Goal: Task Accomplishment & Management: Manage account settings

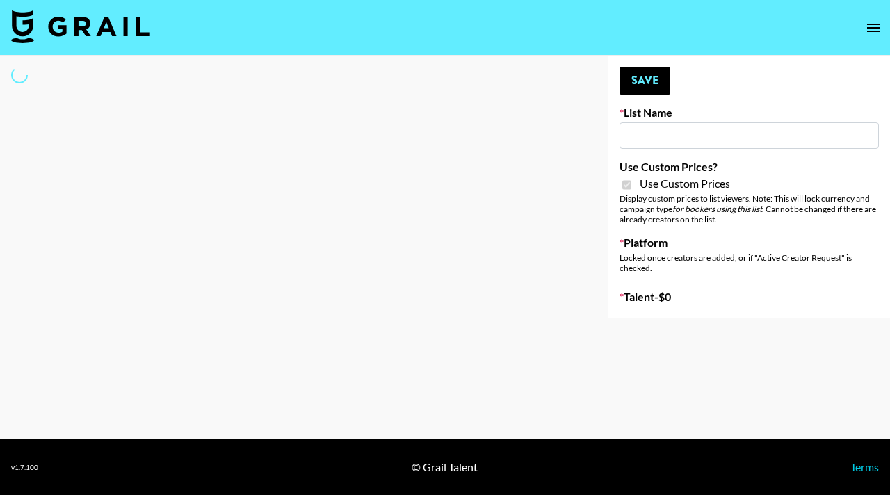
type input "Grace Club"
checkbox input "true"
select select "Brand"
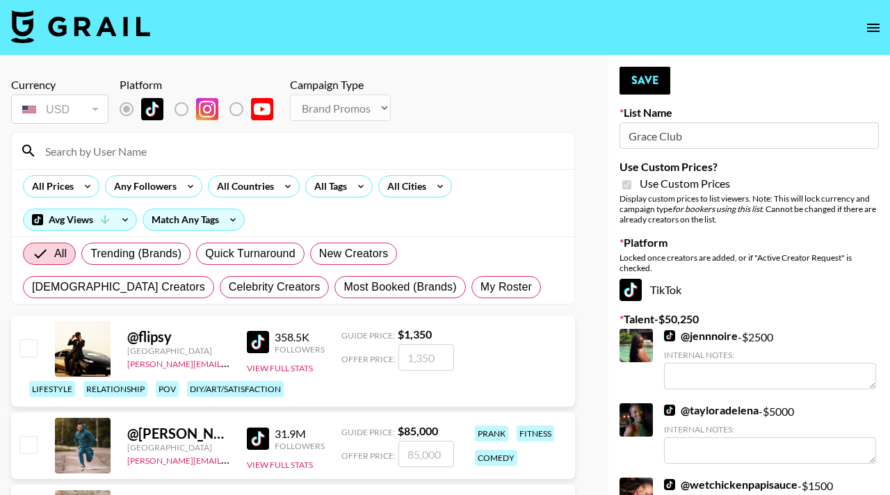
click at [295, 300] on div "All Trending (Brands) Quick Turnaround New Creators [DEMOGRAPHIC_DATA] Creators…" at bounding box center [293, 270] width 546 height 67
click at [480, 289] on span "My Roster" at bounding box center [505, 287] width 51 height 17
click at [480, 287] on input "My Roster" at bounding box center [480, 287] width 0 height 0
radio input "true"
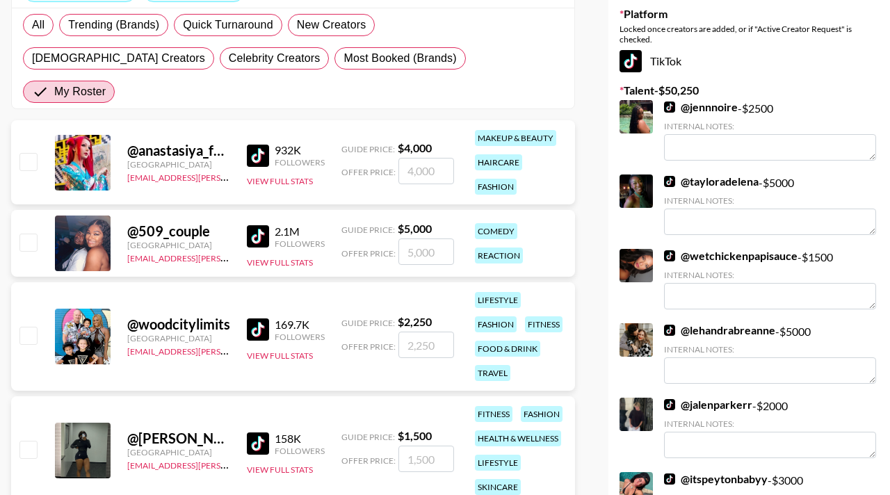
scroll to position [231, 0]
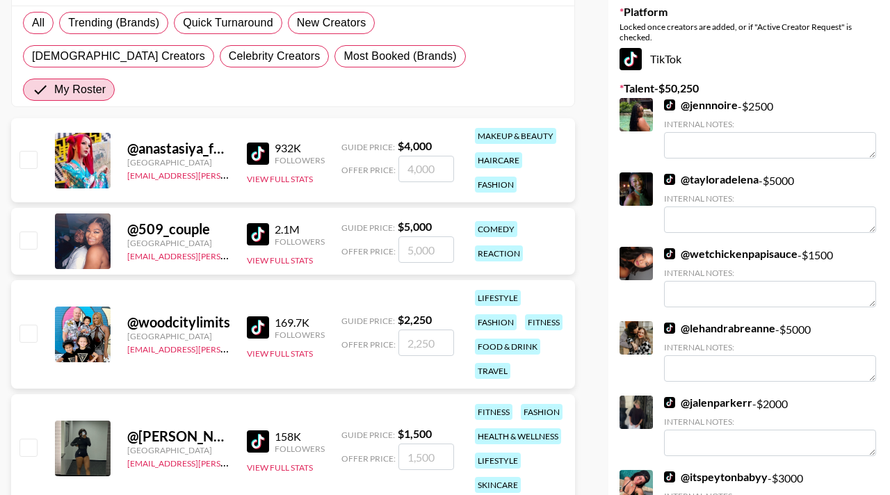
click at [28, 151] on input "checkbox" at bounding box center [27, 159] width 17 height 17
checkbox input "true"
type input "4000"
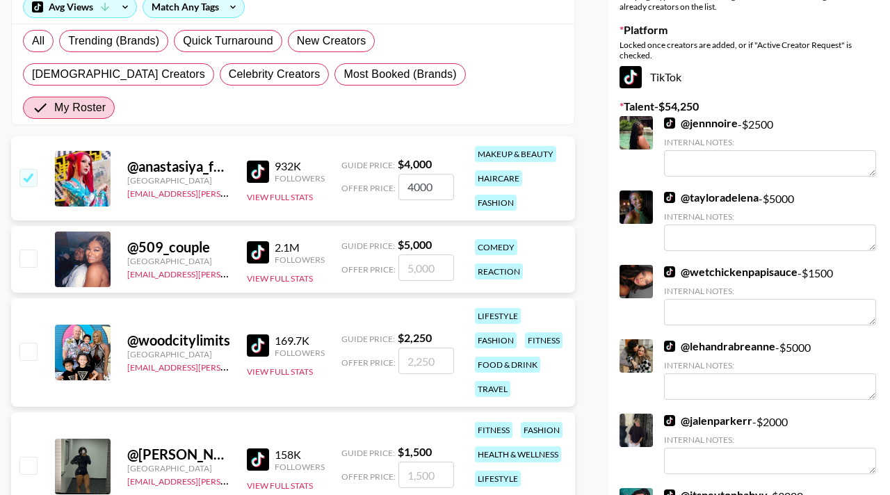
scroll to position [0, 0]
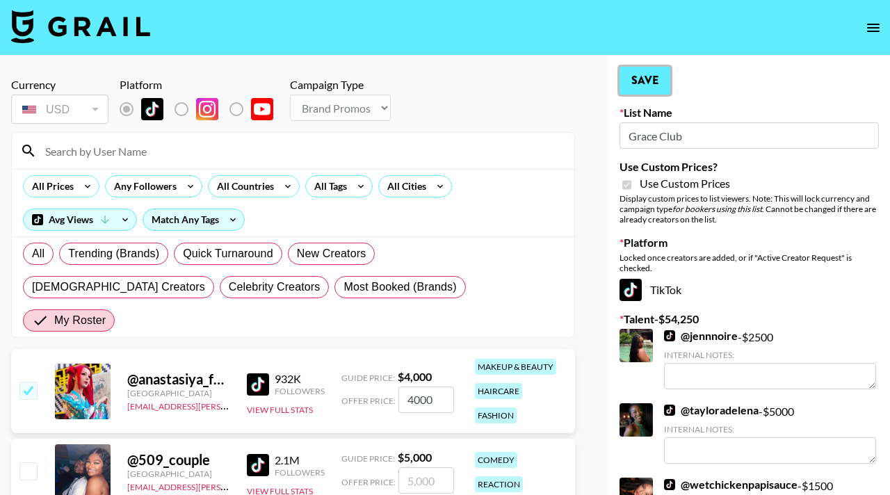
click at [649, 82] on button "Save" at bounding box center [644, 81] width 51 height 28
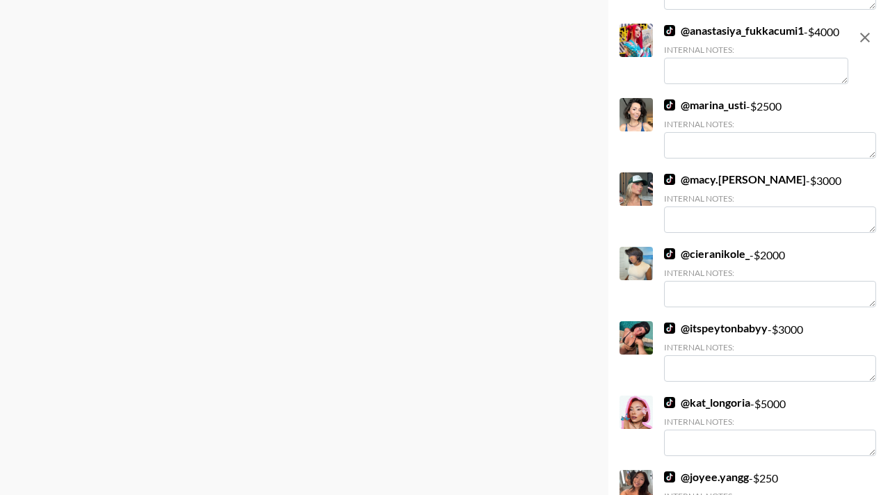
scroll to position [1142, 0]
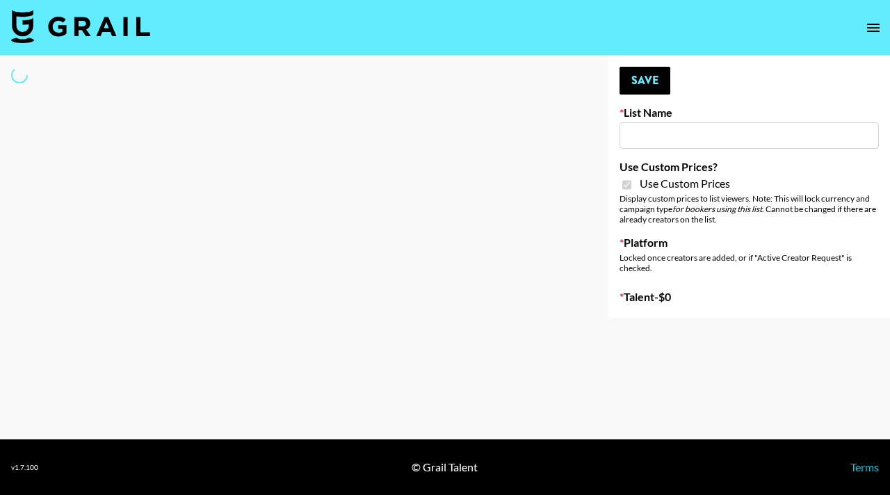
type input "Anker Home"
checkbox input "true"
select select "Brand"
type input "D&B"
checkbox input "true"
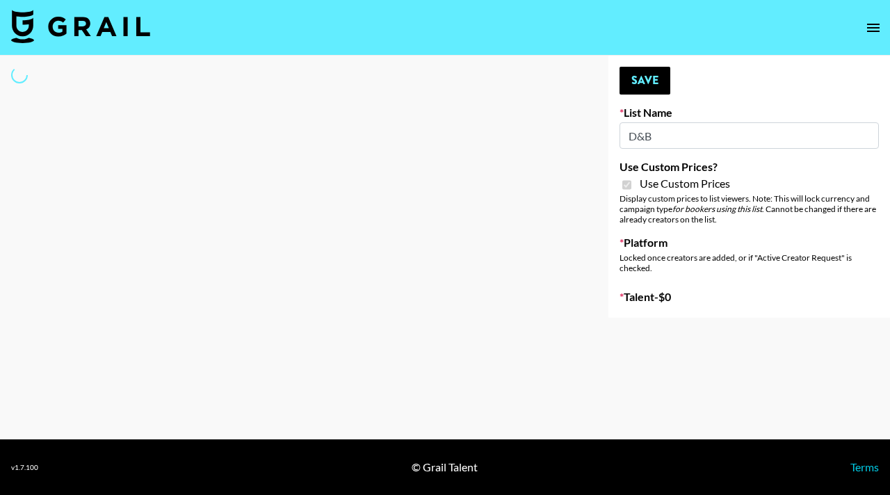
select select "Brand"
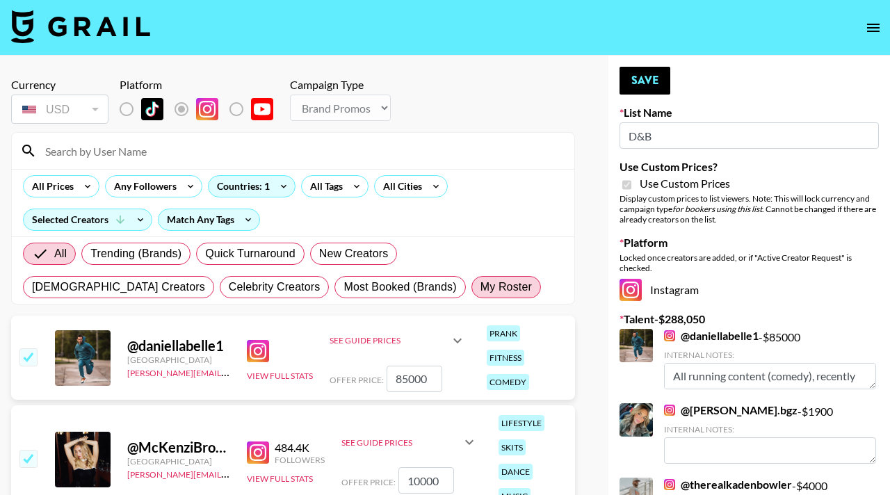
click at [480, 280] on span "My Roster" at bounding box center [505, 287] width 51 height 17
click at [480, 287] on input "My Roster" at bounding box center [480, 287] width 0 height 0
radio input "true"
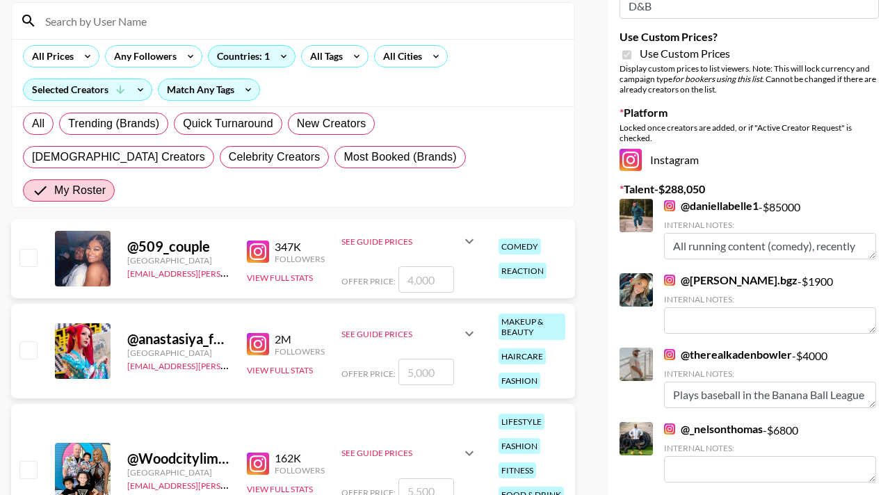
scroll to position [140, 0]
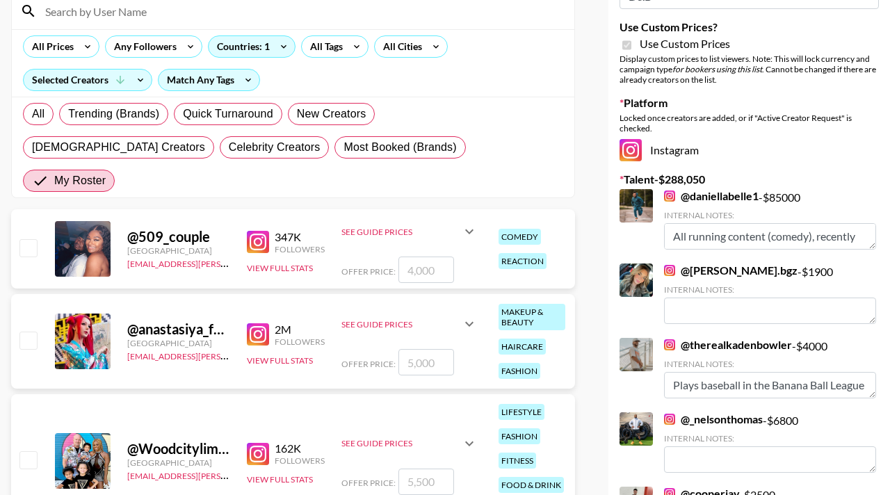
click at [32, 239] on input "checkbox" at bounding box center [27, 247] width 17 height 17
checkbox input "true"
type input "4000"
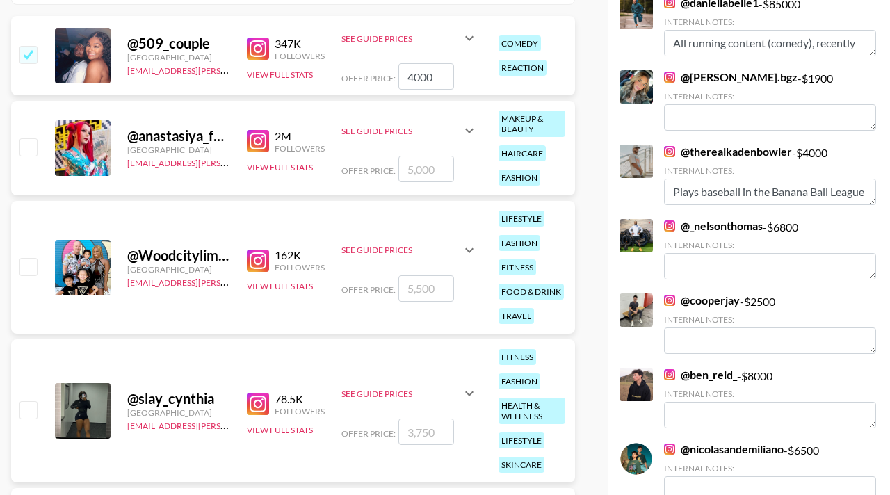
click at [36, 258] on input "checkbox" at bounding box center [27, 266] width 17 height 17
checkbox input "true"
type input "5500"
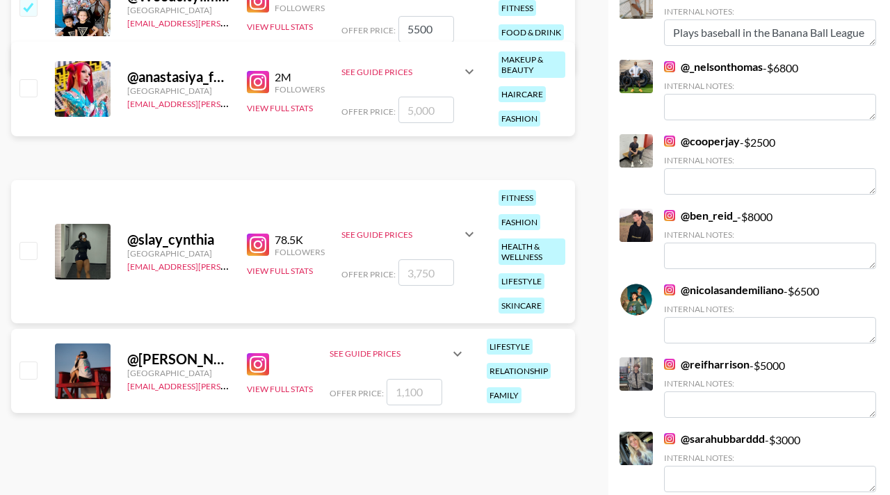
scroll to position [496, 0]
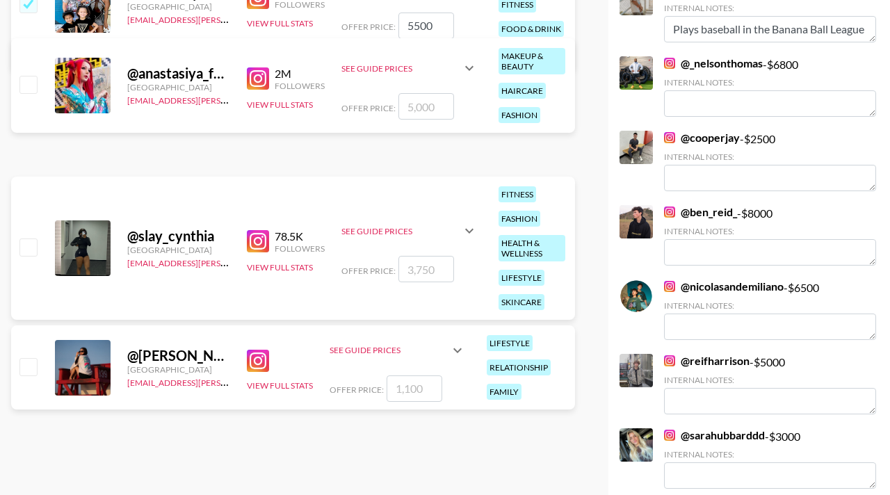
click at [35, 238] on input "checkbox" at bounding box center [27, 246] width 17 height 17
checkbox input "true"
type input "3750"
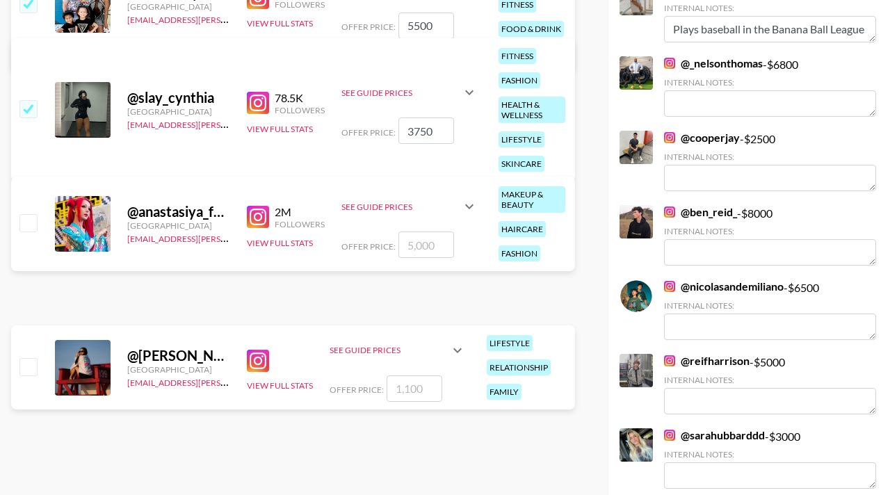
click at [33, 358] on input "checkbox" at bounding box center [27, 366] width 17 height 17
checkbox input "true"
type input "1100"
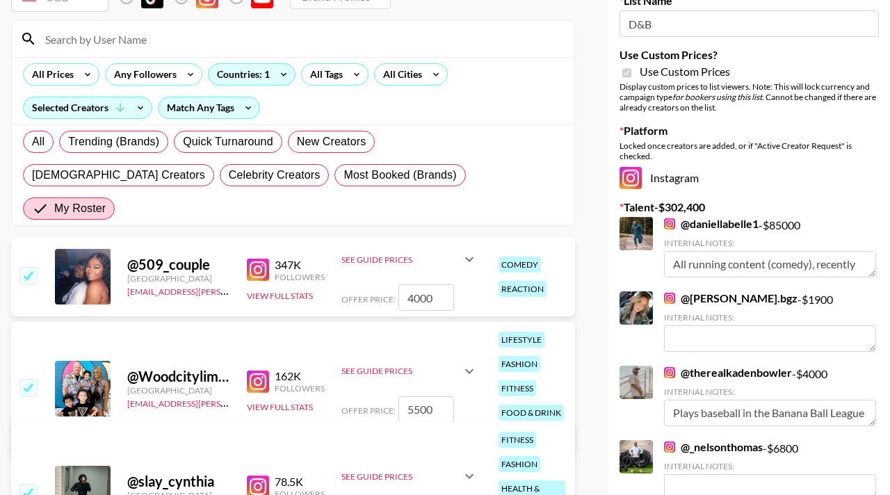
scroll to position [0, 0]
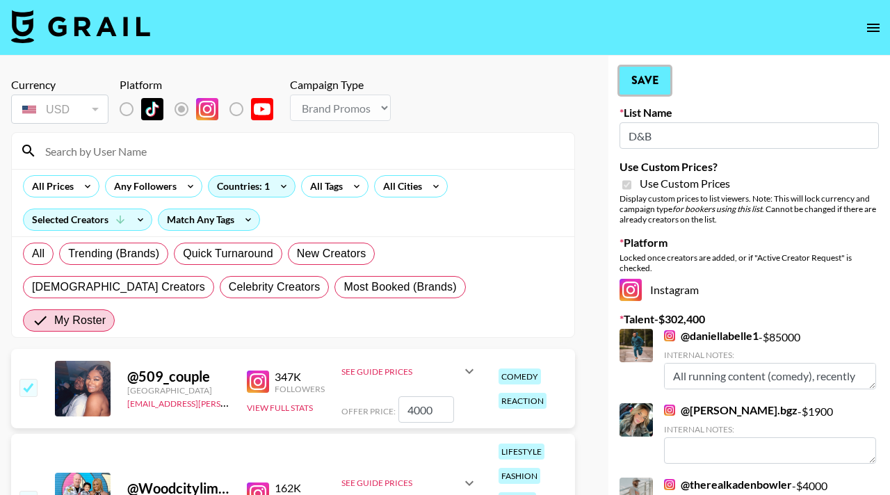
click at [647, 87] on button "Save" at bounding box center [644, 81] width 51 height 28
radio input "true"
